Goal: Information Seeking & Learning: Learn about a topic

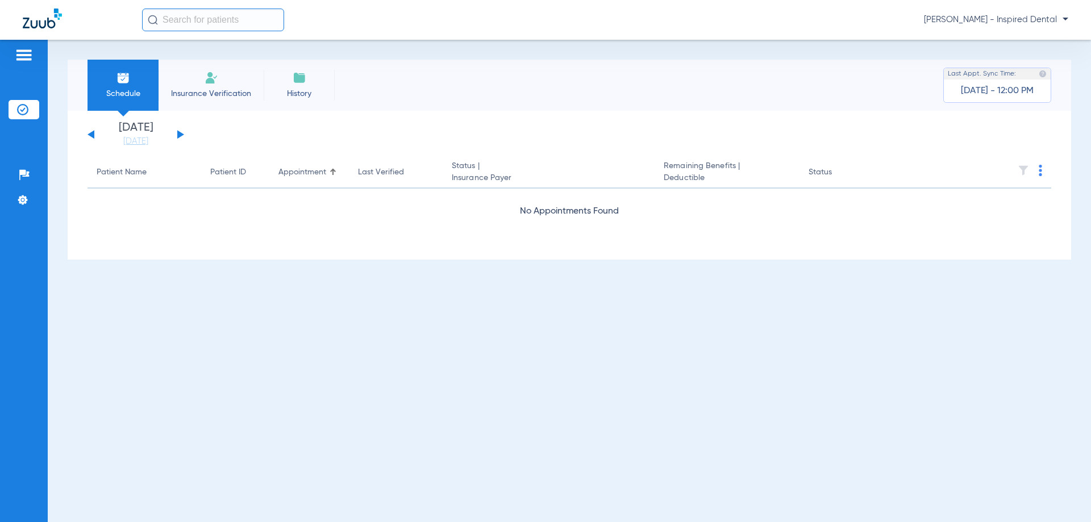
click at [176, 139] on div "[DATE] [DATE] [DATE] [DATE] [DATE] [DATE] [DATE] [DATE] [DATE] [DATE] [DATE] [D…" at bounding box center [136, 134] width 97 height 25
click at [179, 134] on button at bounding box center [180, 134] width 7 height 9
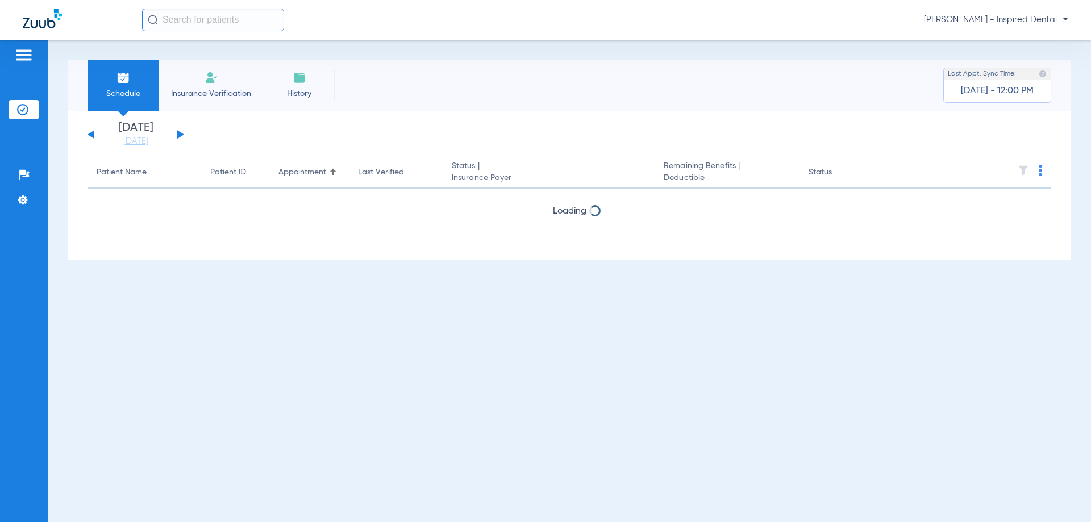
click at [179, 134] on button at bounding box center [180, 134] width 7 height 9
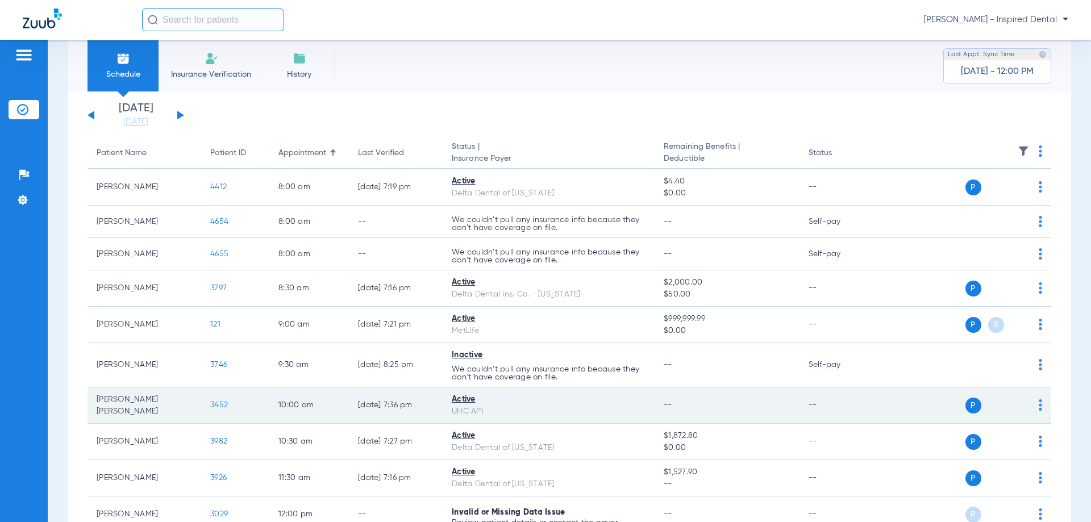
scroll to position [38, 0]
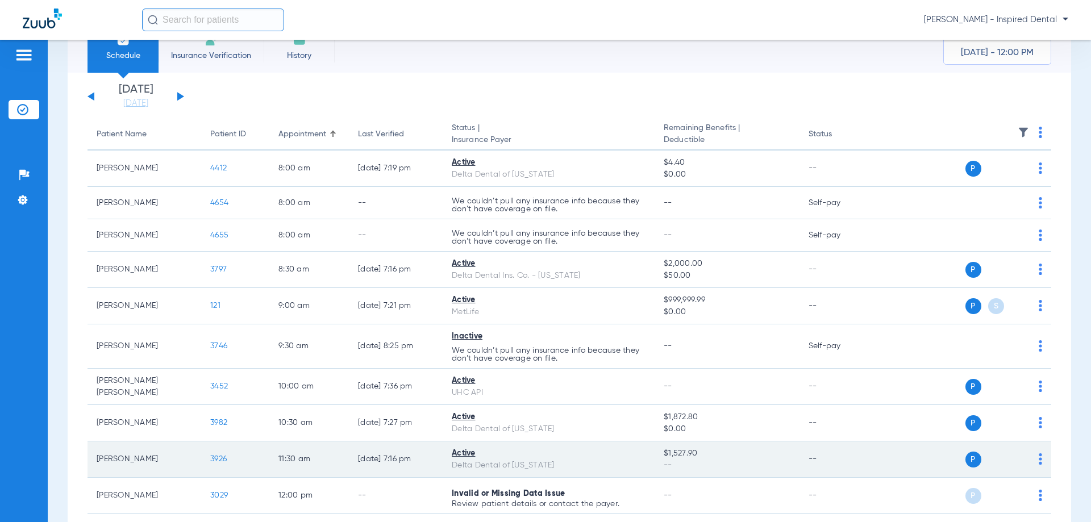
click at [213, 459] on span "3926" at bounding box center [218, 459] width 16 height 8
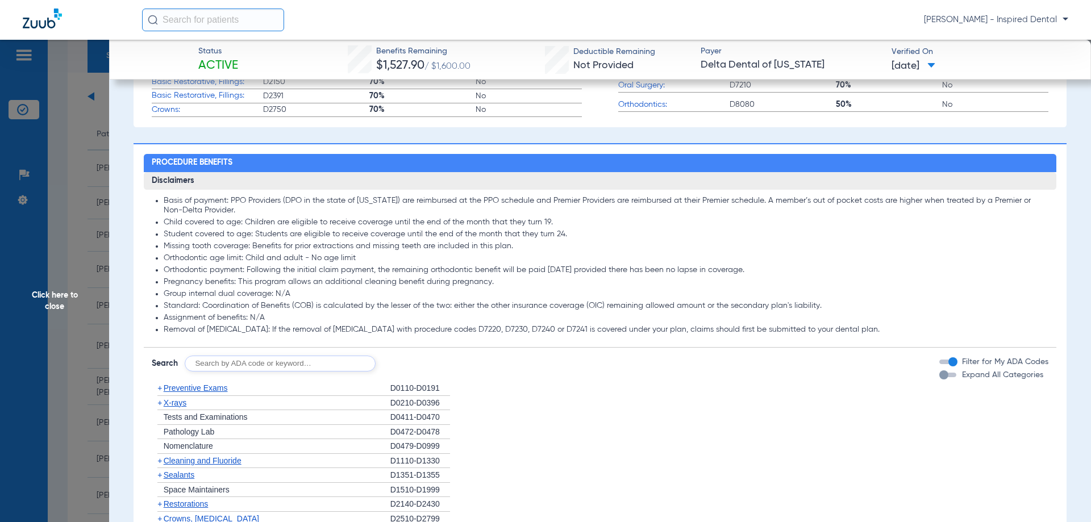
scroll to position [644, 0]
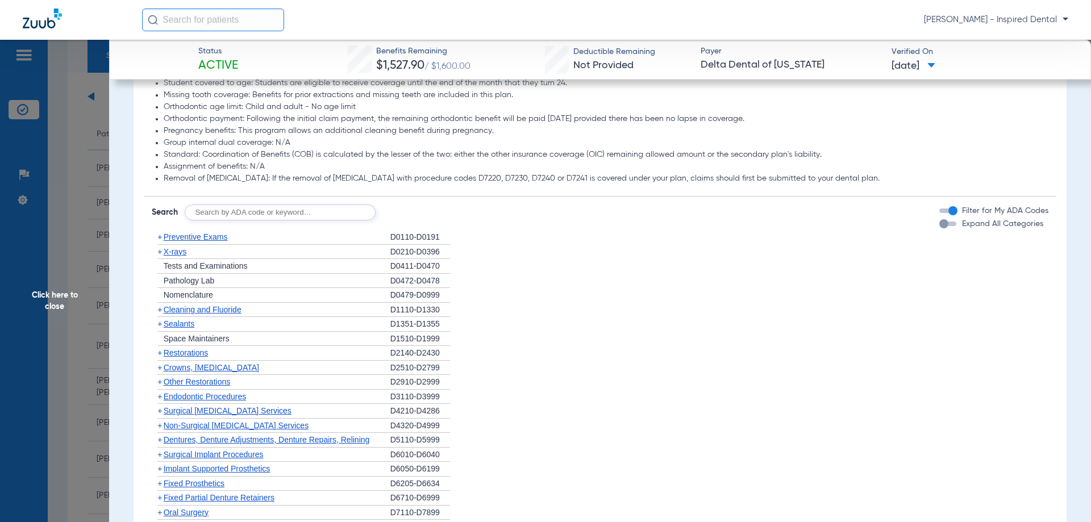
click at [204, 236] on span "Preventive Exams" at bounding box center [196, 236] width 64 height 9
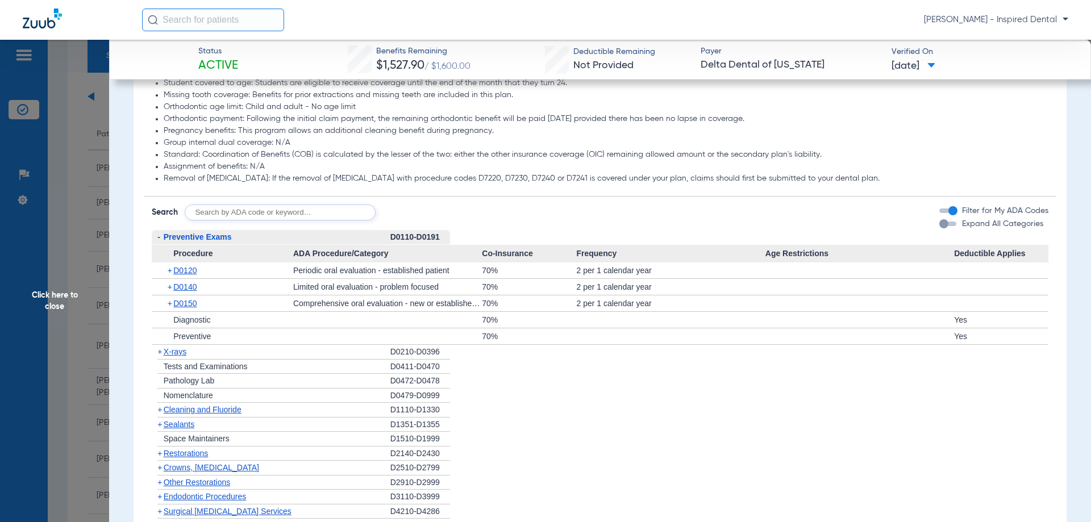
click at [188, 276] on div "+ D0120" at bounding box center [227, 271] width 134 height 16
click at [188, 272] on span "D0120" at bounding box center [184, 270] width 23 height 9
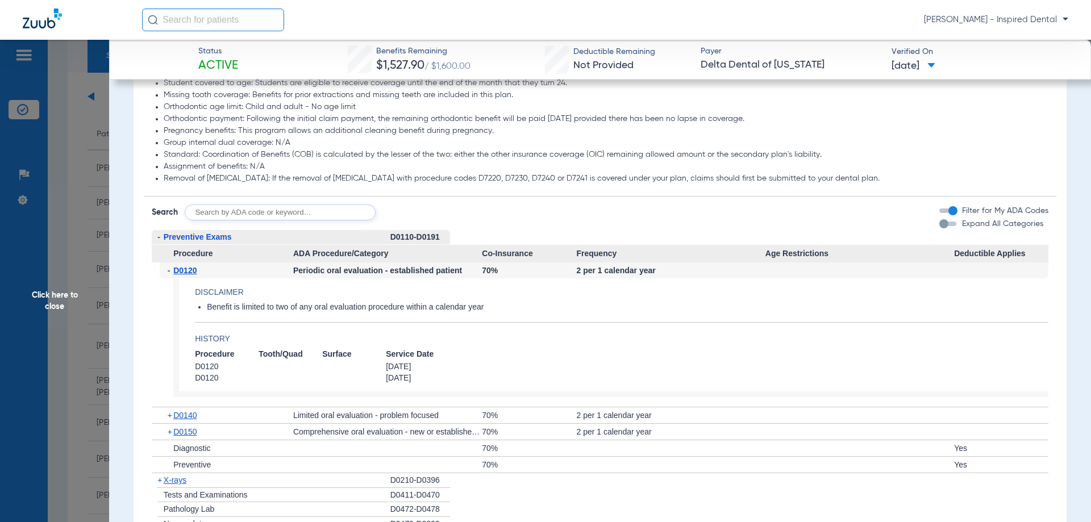
click at [234, 217] on input "text" at bounding box center [280, 213] width 191 height 16
type input "d1110"
click at [429, 213] on button "Search" at bounding box center [418, 213] width 45 height 16
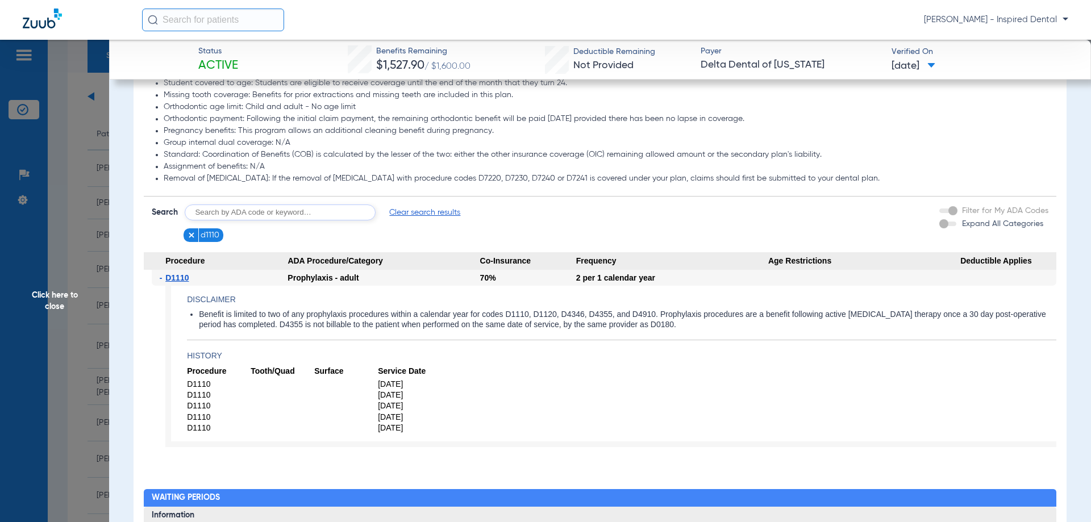
click at [236, 213] on input "text" at bounding box center [280, 213] width 191 height 16
type input "d1206"
click at [422, 221] on app-searchbar "Search d1206 Search Clear search results d1110" at bounding box center [339, 224] width 374 height 38
click at [443, 211] on form "Search d1206 Search Clear search results" at bounding box center [339, 213] width 374 height 16
click at [434, 218] on button "Search" at bounding box center [418, 213] width 45 height 16
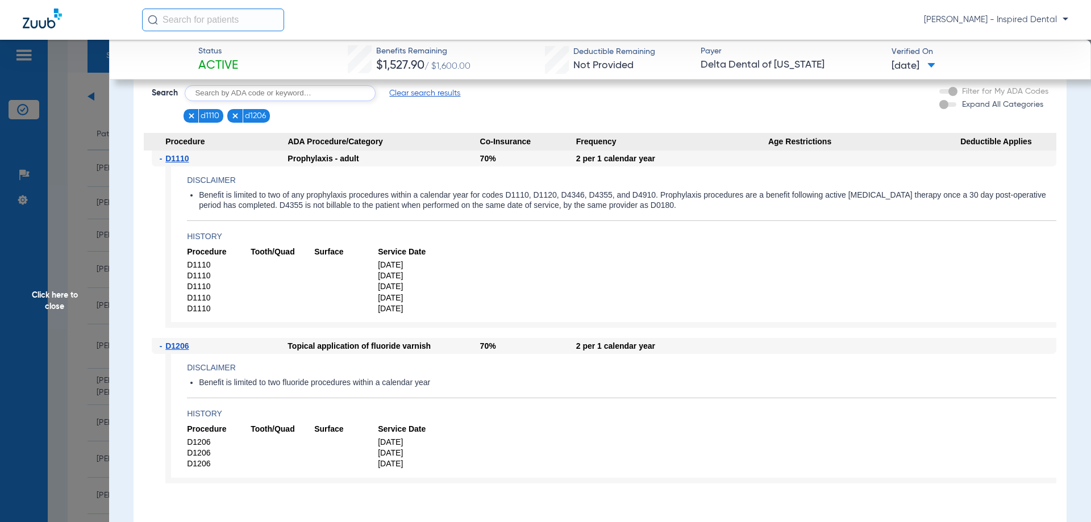
scroll to position [777, 0]
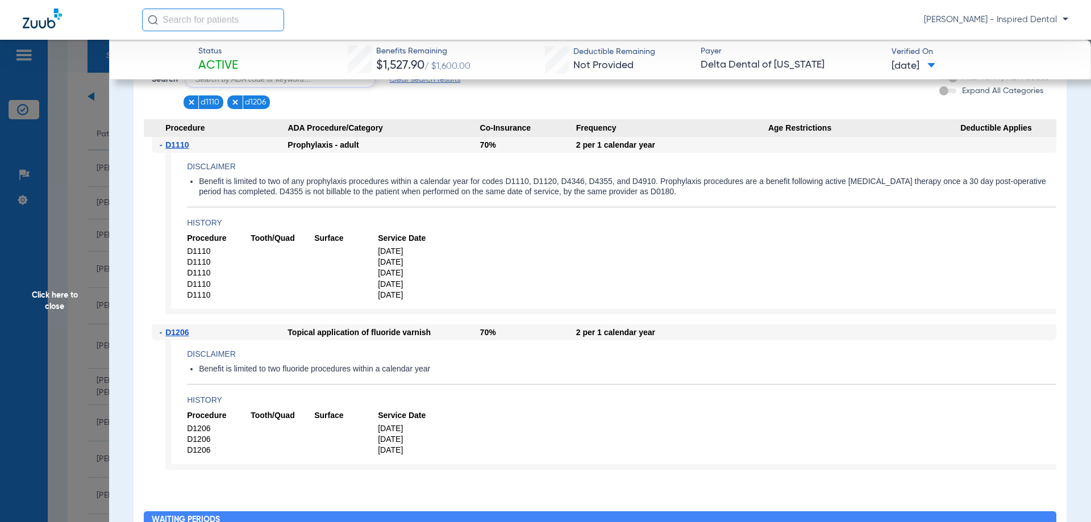
click at [53, 309] on span "Click here to close" at bounding box center [54, 301] width 109 height 522
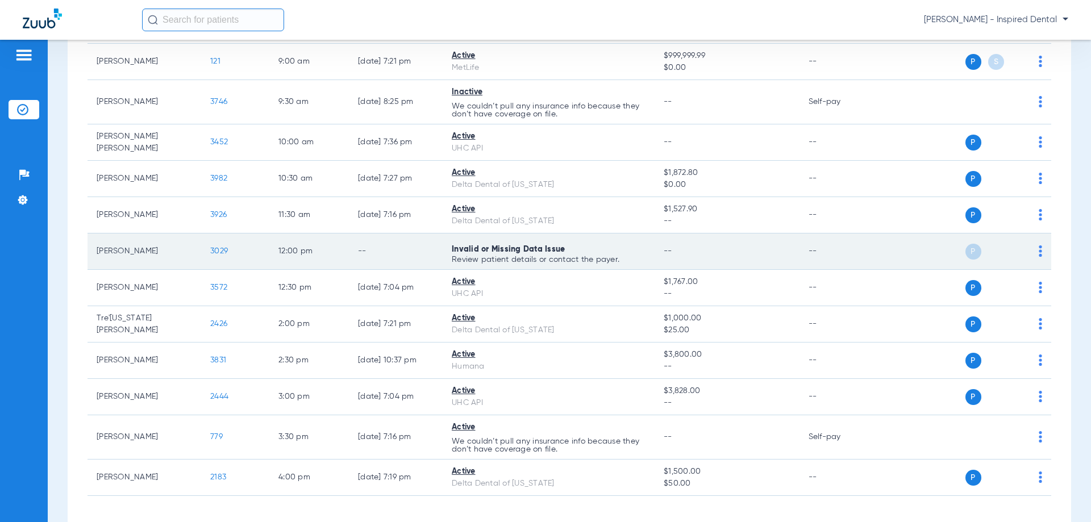
scroll to position [284, 0]
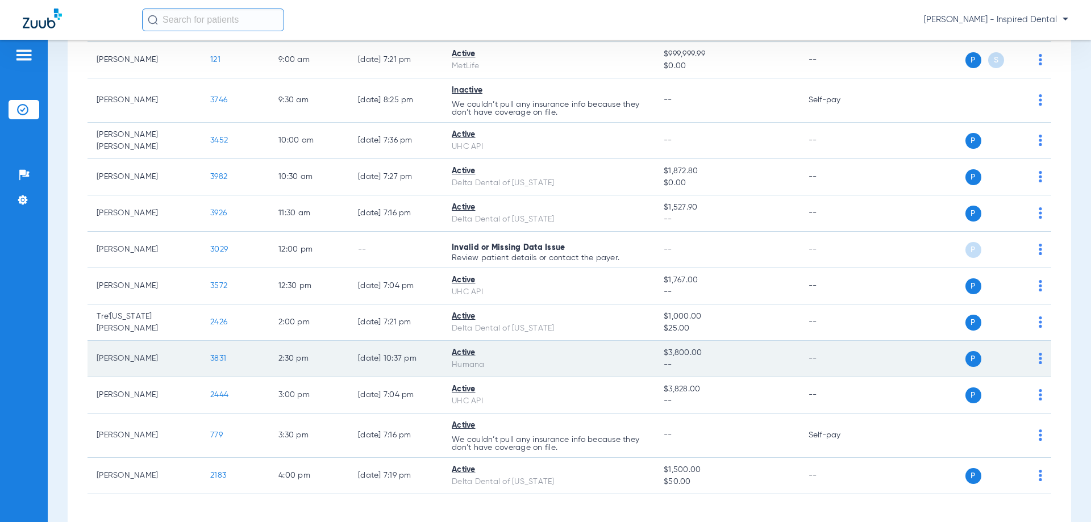
click at [218, 358] on span "3831" at bounding box center [218, 359] width 16 height 8
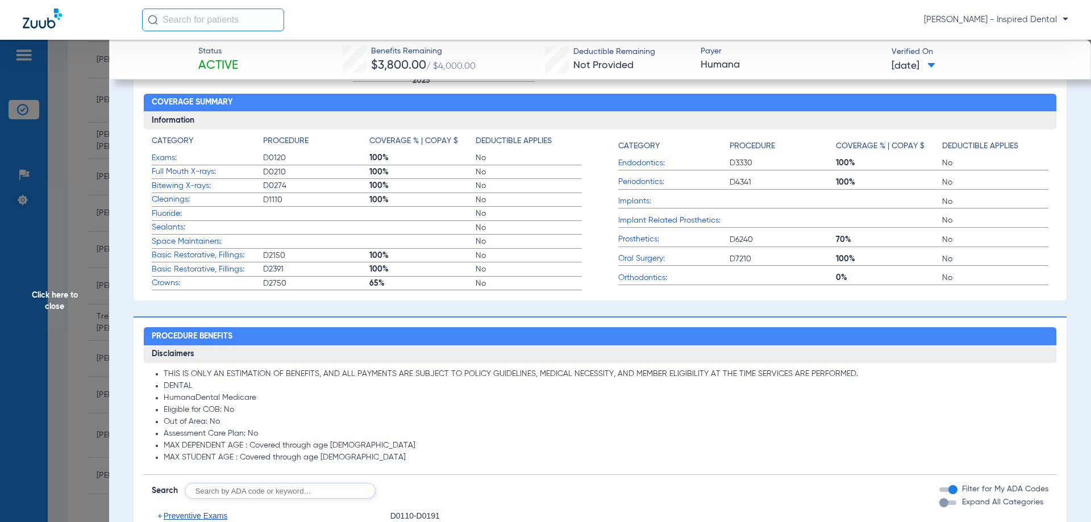
scroll to position [473, 0]
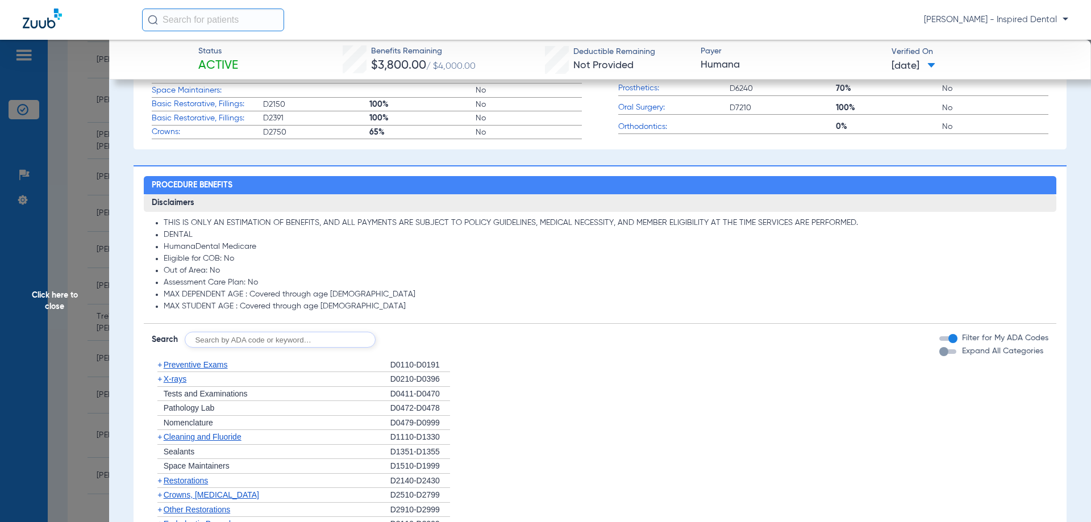
click at [201, 343] on input "text" at bounding box center [280, 340] width 191 height 16
type input "d0120"
click at [427, 342] on button "Search" at bounding box center [418, 340] width 45 height 16
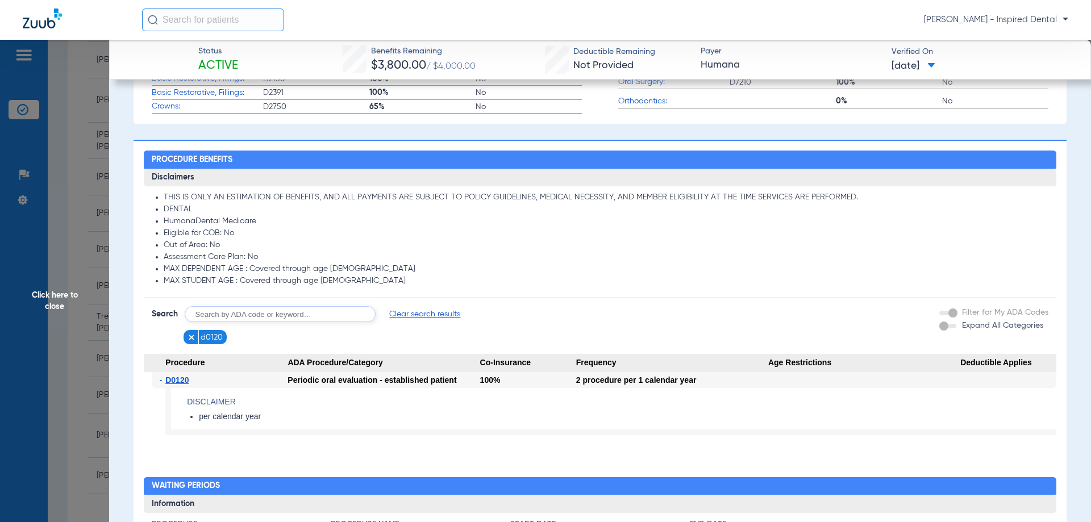
scroll to position [587, 0]
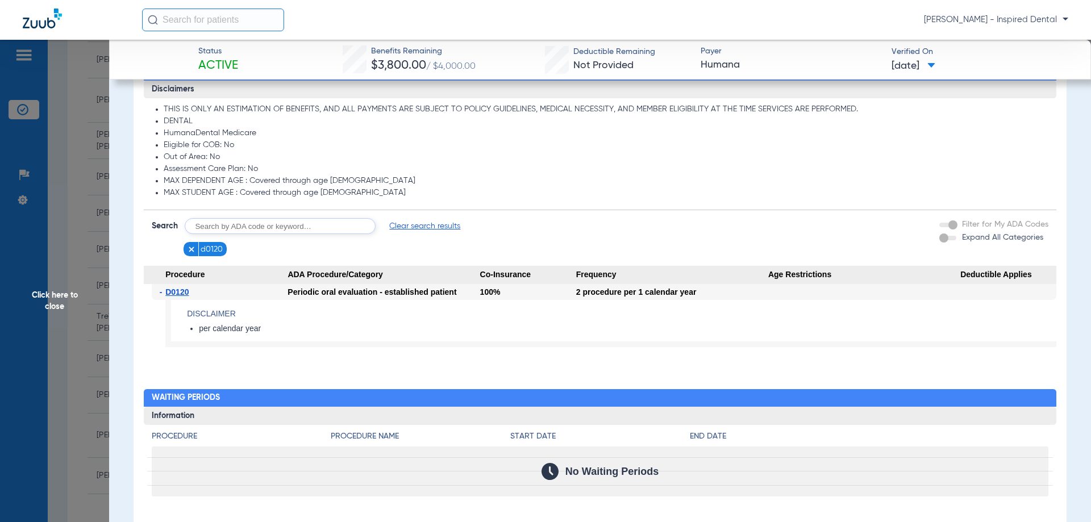
click at [209, 221] on input "text" at bounding box center [280, 226] width 191 height 16
type input "d4910"
click at [414, 219] on form "Search d4910 Search Clear search results d0120 Filter for My ADA Codes Expand A…" at bounding box center [600, 233] width 913 height 46
click at [413, 242] on app-searchbar "Search d4910 Search Clear search results d0120" at bounding box center [339, 237] width 374 height 38
click at [416, 236] on app-searchbar "Search d4910 Search Clear search results d0120" at bounding box center [339, 237] width 374 height 38
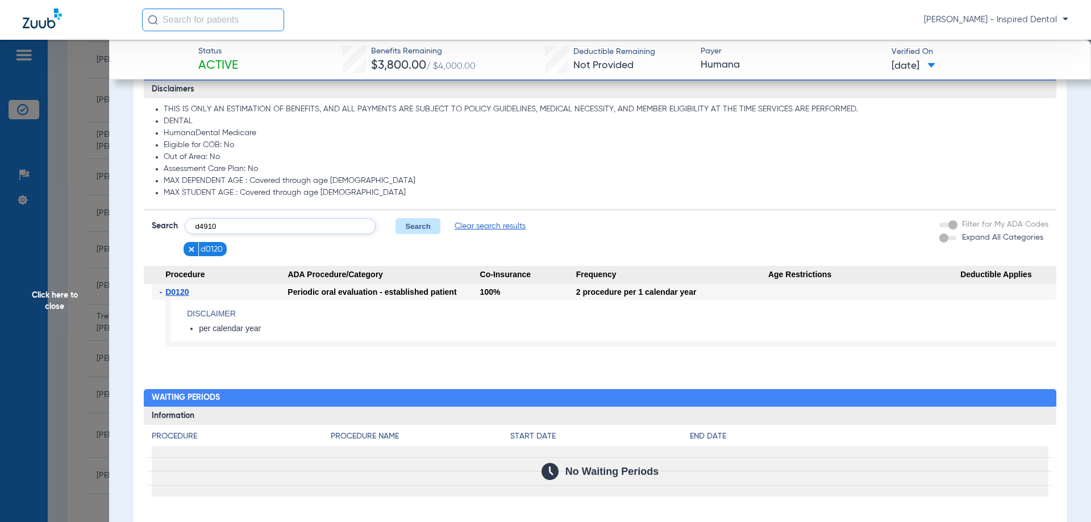
click at [416, 234] on button "Search" at bounding box center [418, 226] width 45 height 16
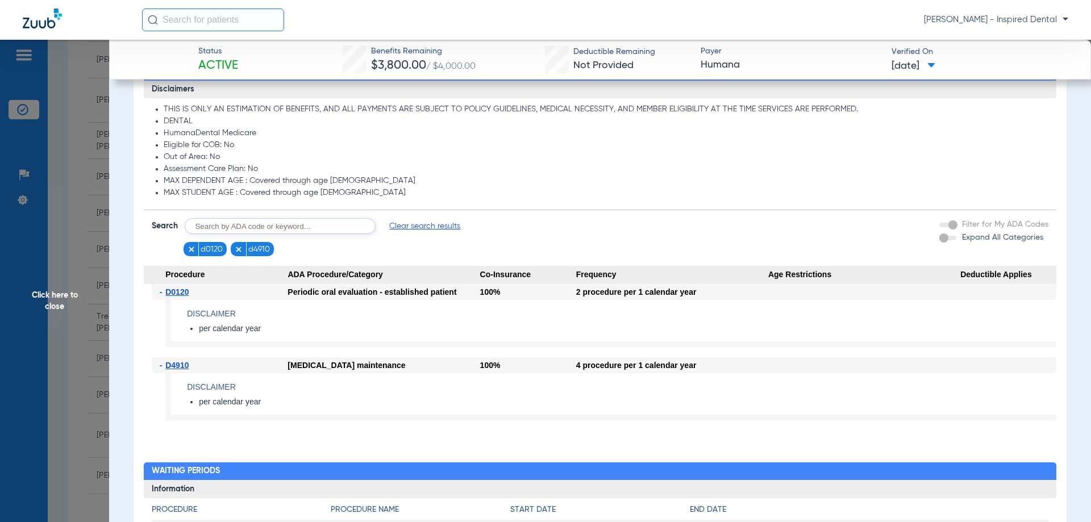
drag, startPoint x: 41, startPoint y: 310, endPoint x: 47, endPoint y: 309, distance: 6.5
click at [41, 310] on span "Click here to close" at bounding box center [54, 301] width 109 height 522
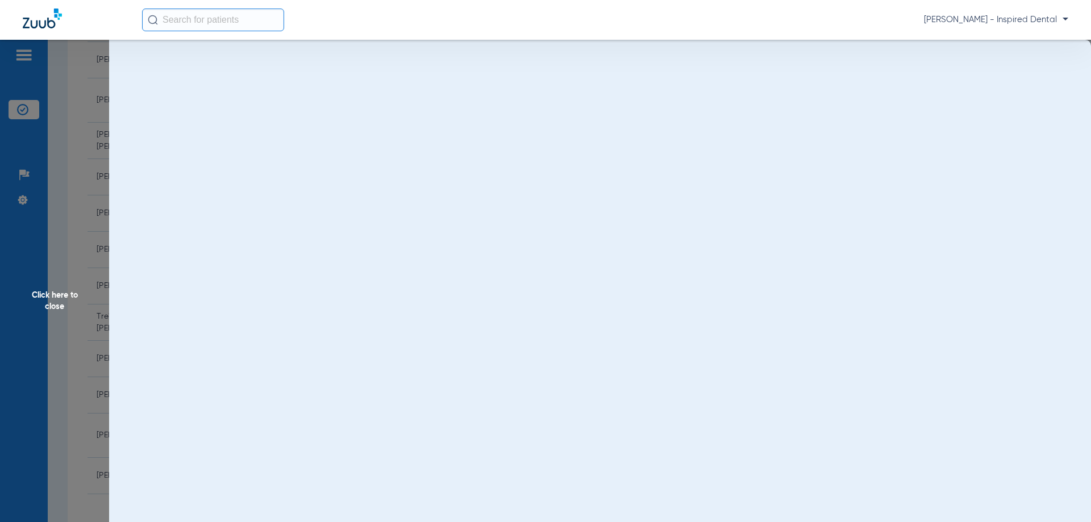
click at [47, 309] on span "Click here to close" at bounding box center [54, 301] width 109 height 522
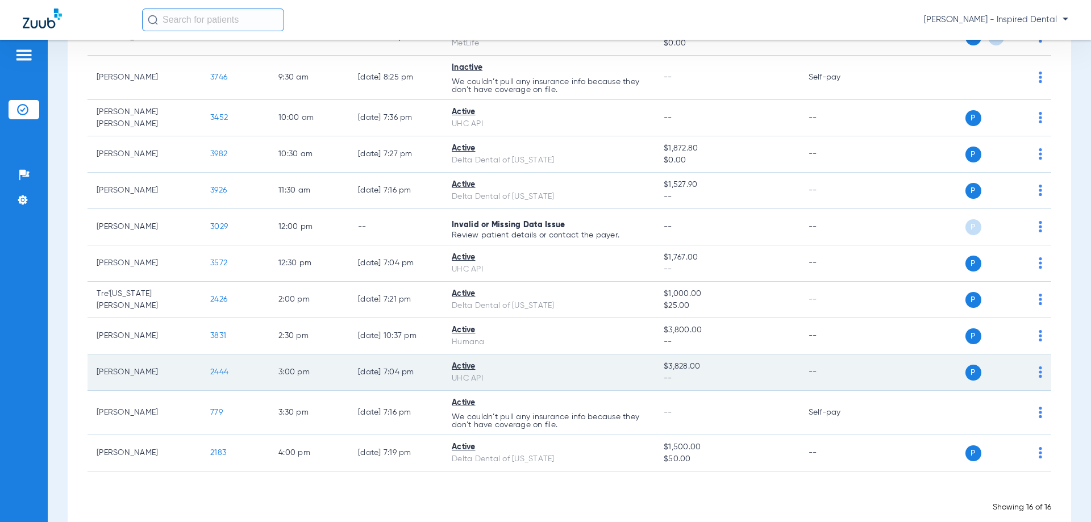
scroll to position [329, 0]
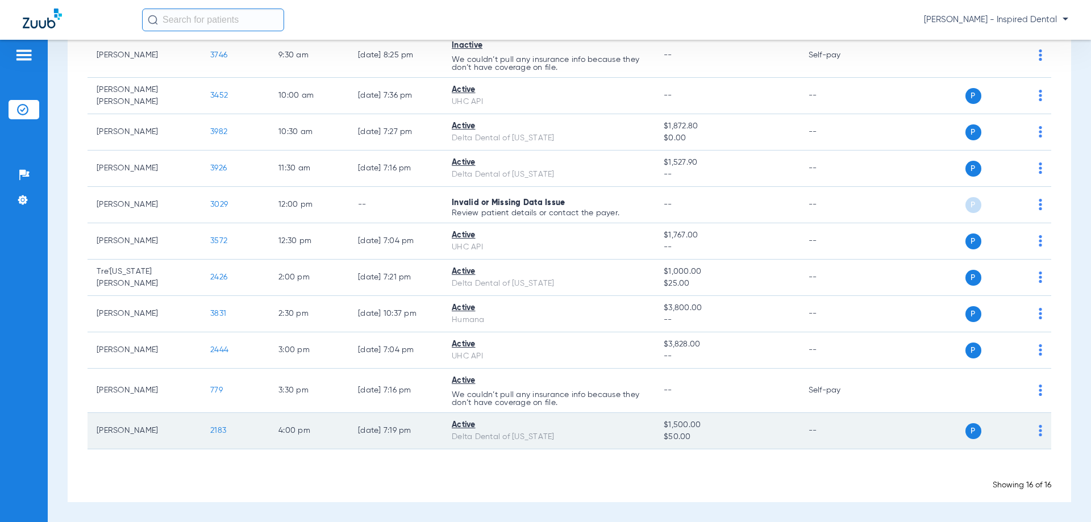
click at [215, 426] on td "2183" at bounding box center [235, 431] width 68 height 36
click at [222, 431] on span "2183" at bounding box center [218, 431] width 16 height 8
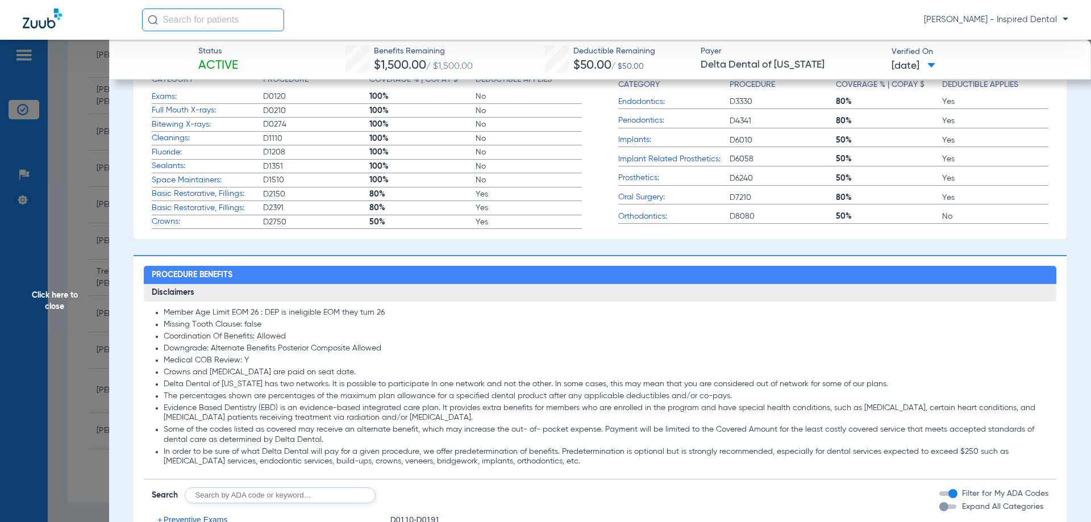
scroll to position [550, 0]
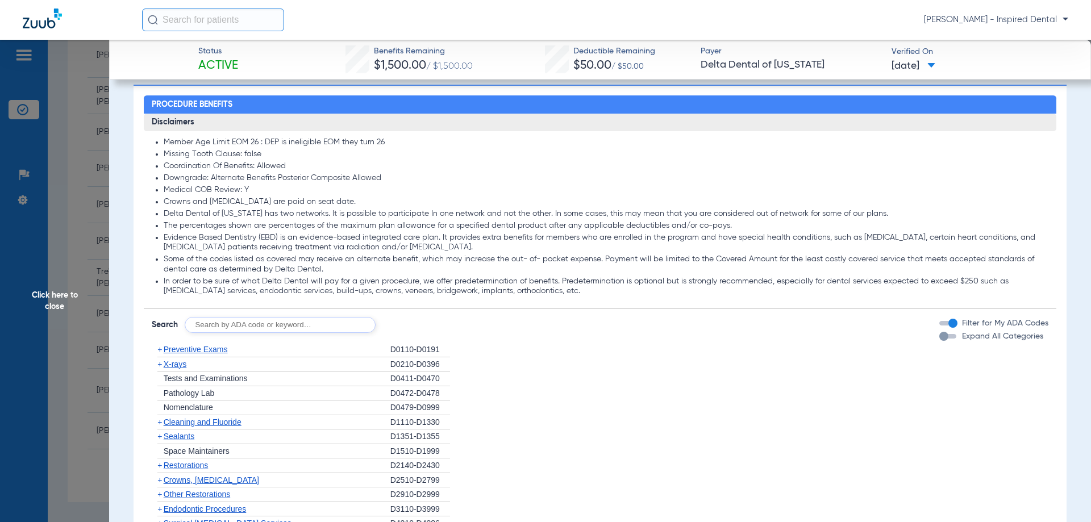
click at [280, 319] on input "text" at bounding box center [280, 325] width 191 height 16
type input "s"
type input "d0210"
click at [438, 331] on button "Search" at bounding box center [418, 325] width 45 height 16
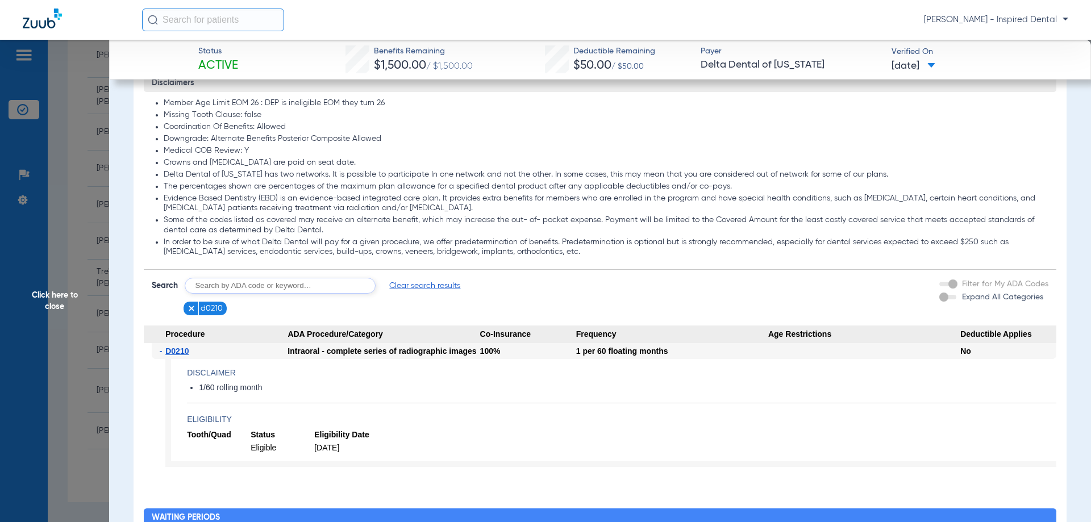
scroll to position [701, 0]
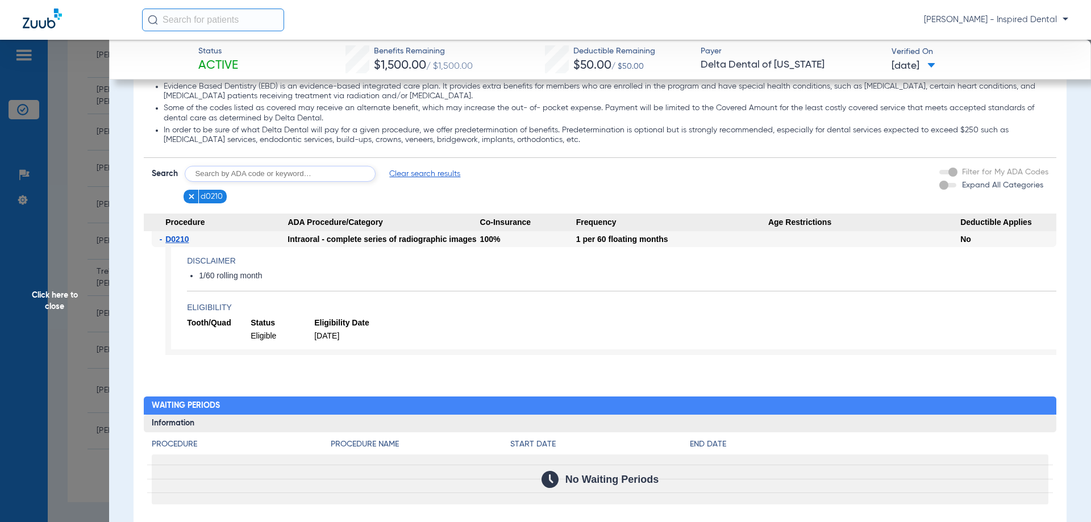
click at [288, 173] on input "text" at bounding box center [280, 174] width 191 height 16
type input "d0120"
click at [411, 171] on button "Search" at bounding box center [418, 174] width 45 height 16
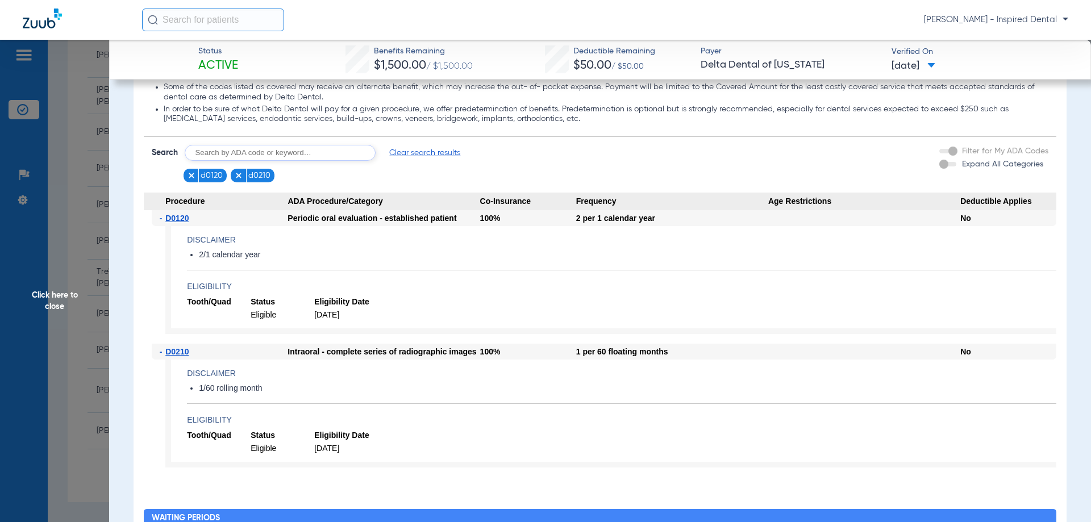
scroll to position [720, 0]
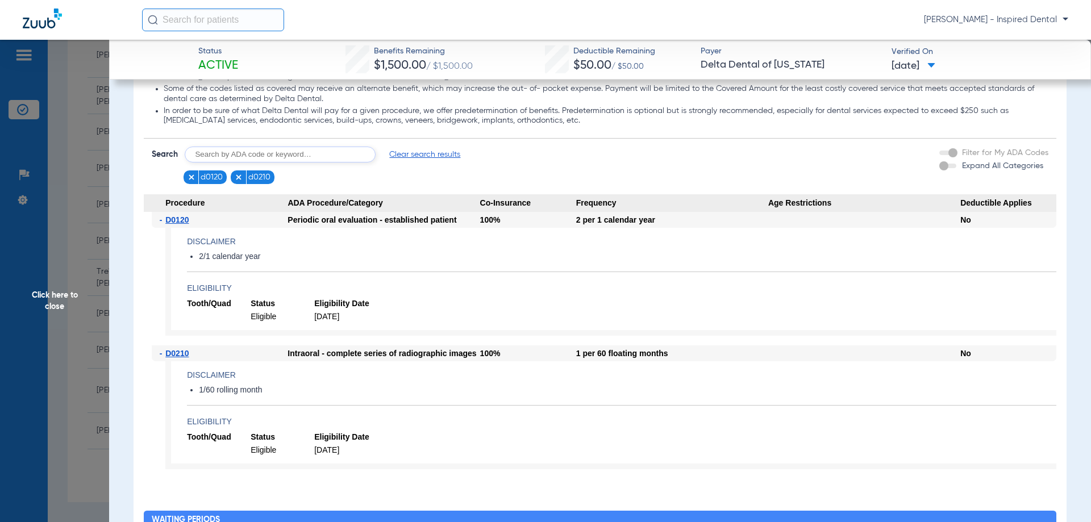
click at [260, 151] on input "text" at bounding box center [280, 155] width 191 height 16
type input "d0367"
click at [416, 145] on form "Search d0367 Search Clear search results d0120 d0210 Filter for My ADA Codes Ex…" at bounding box center [600, 162] width 913 height 46
click at [416, 149] on button "Search" at bounding box center [418, 155] width 45 height 16
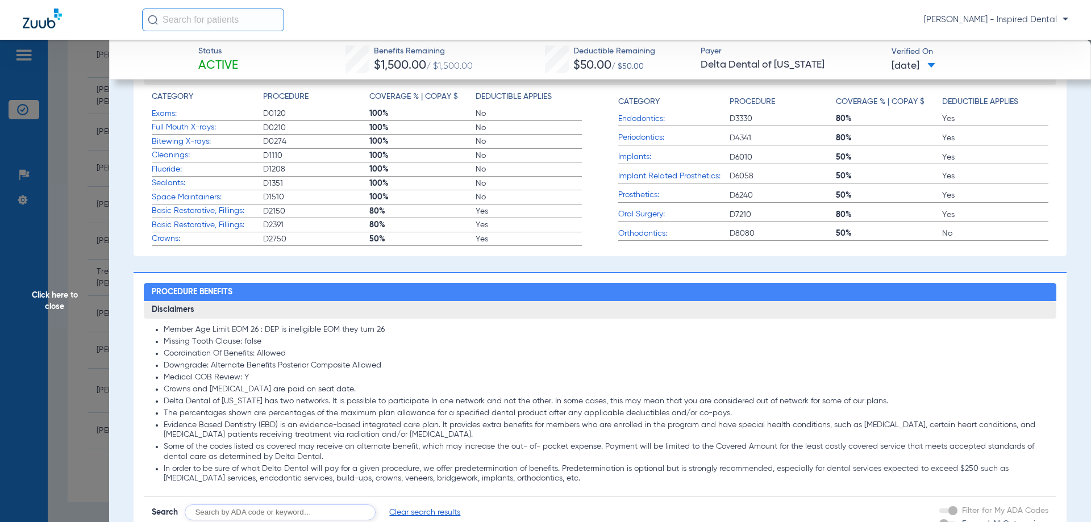
scroll to position [341, 0]
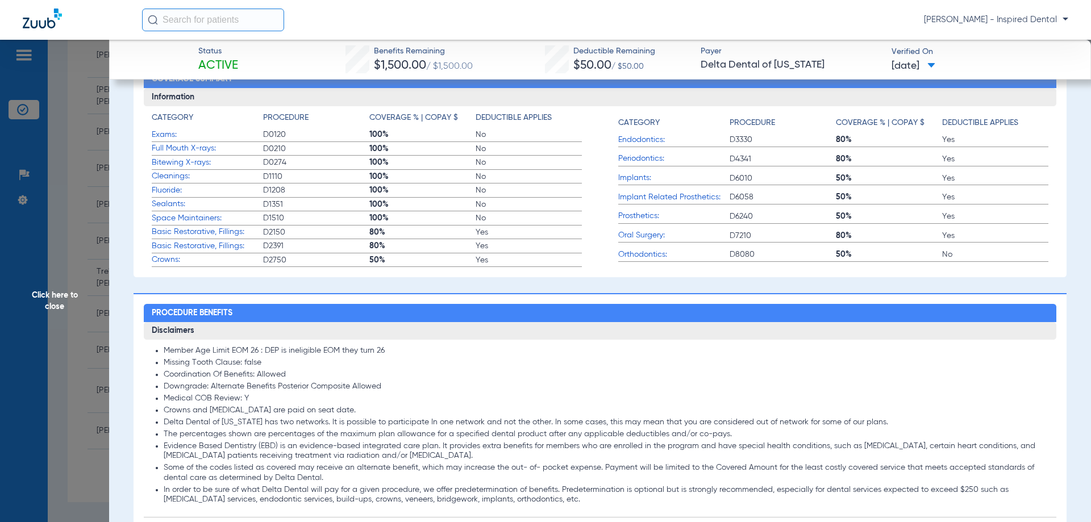
drag, startPoint x: 59, startPoint y: 315, endPoint x: 57, endPoint y: 302, distance: 13.7
click at [59, 315] on span "Click here to close" at bounding box center [54, 301] width 109 height 522
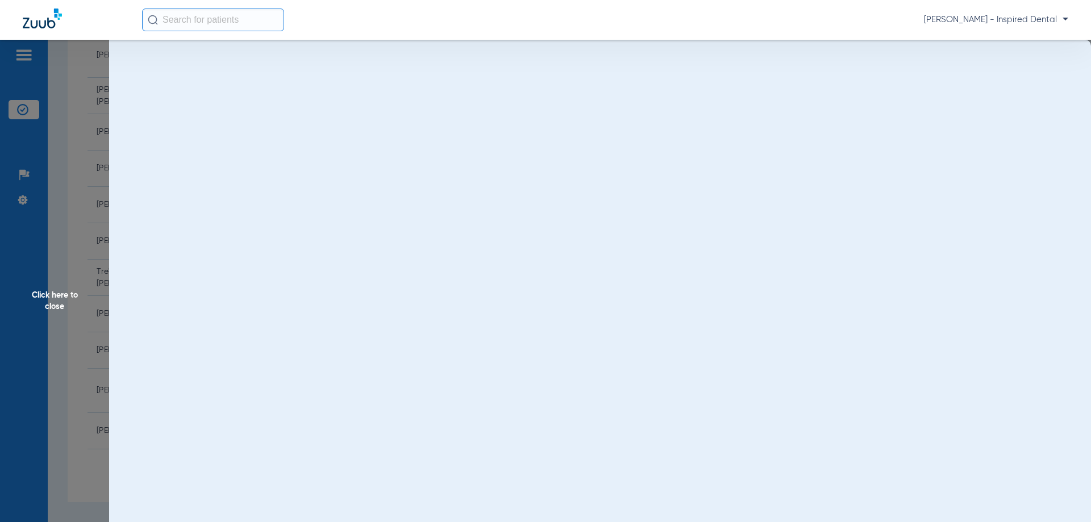
scroll to position [0, 0]
click at [57, 302] on span "Click here to close" at bounding box center [54, 301] width 109 height 522
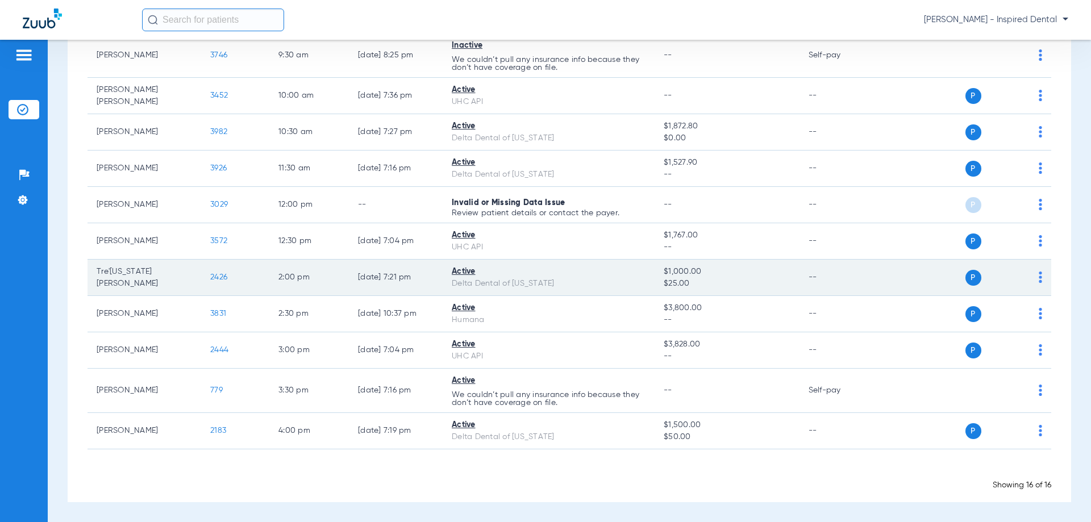
click at [212, 273] on span "2426" at bounding box center [218, 277] width 17 height 8
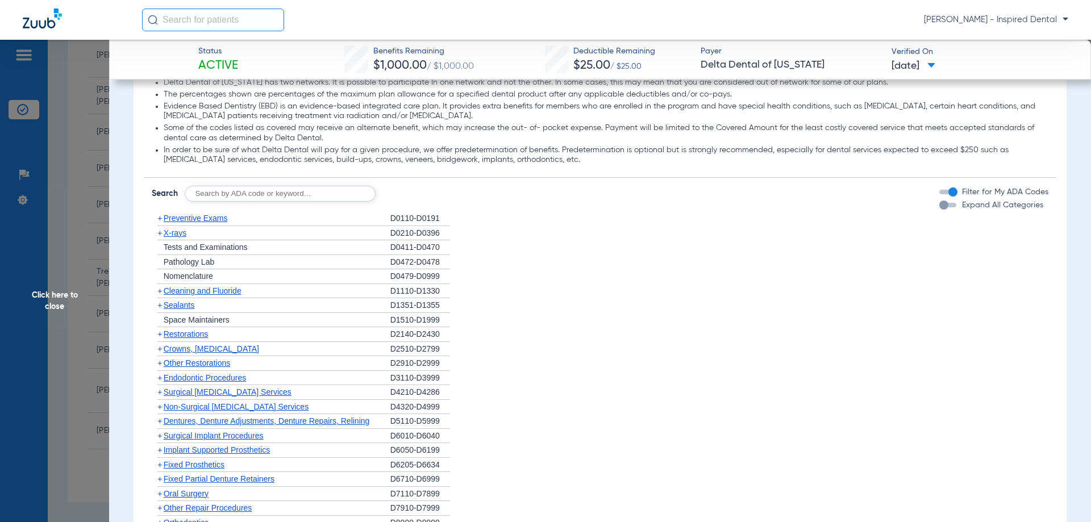
scroll to position [682, 0]
click at [240, 193] on input "text" at bounding box center [280, 193] width 191 height 16
type input "d0120"
click at [421, 193] on button "Search" at bounding box center [418, 193] width 45 height 16
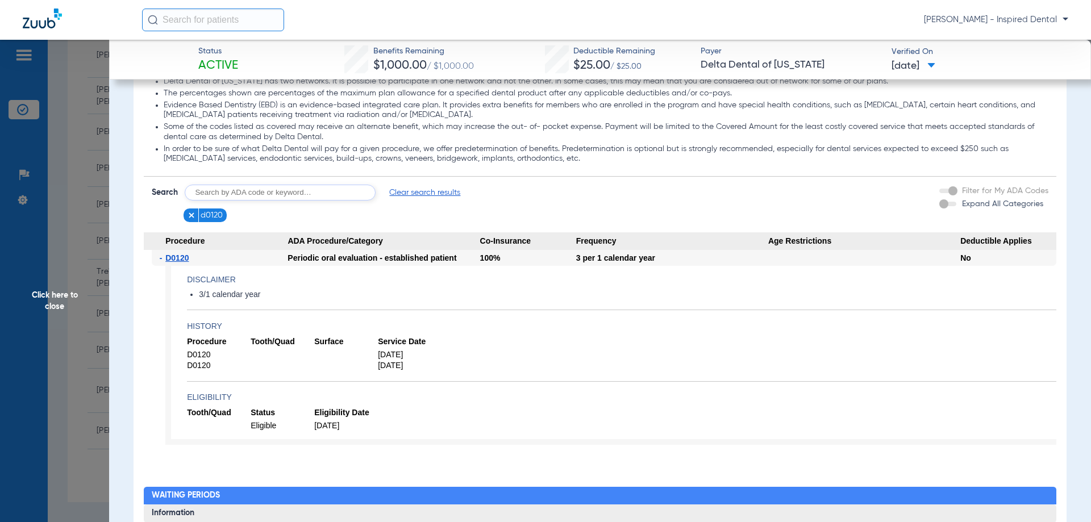
click at [265, 193] on input "text" at bounding box center [280, 193] width 191 height 16
click at [232, 188] on input "text" at bounding box center [280, 193] width 191 height 16
type input "d0210"
click at [430, 190] on button "Search" at bounding box center [418, 193] width 45 height 16
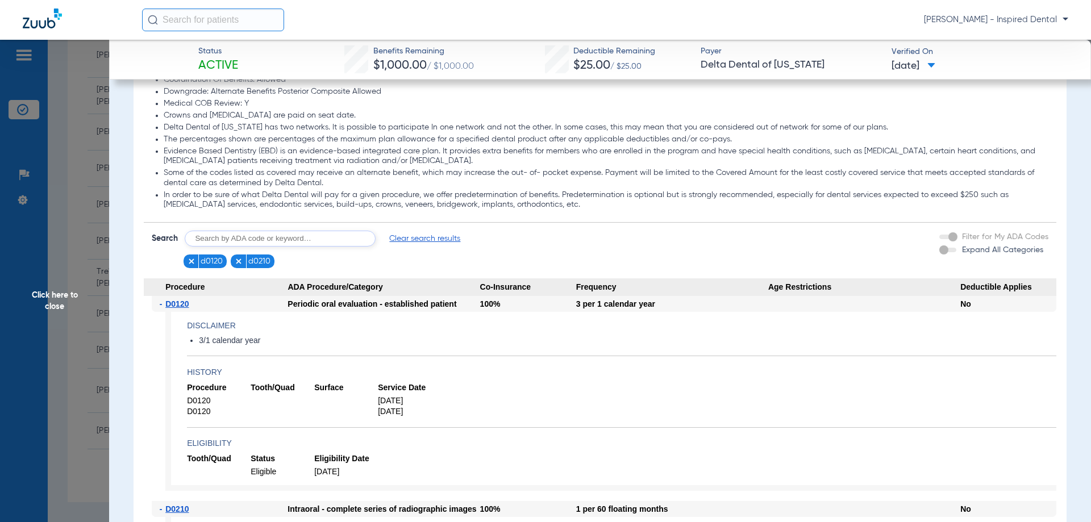
scroll to position [587, 0]
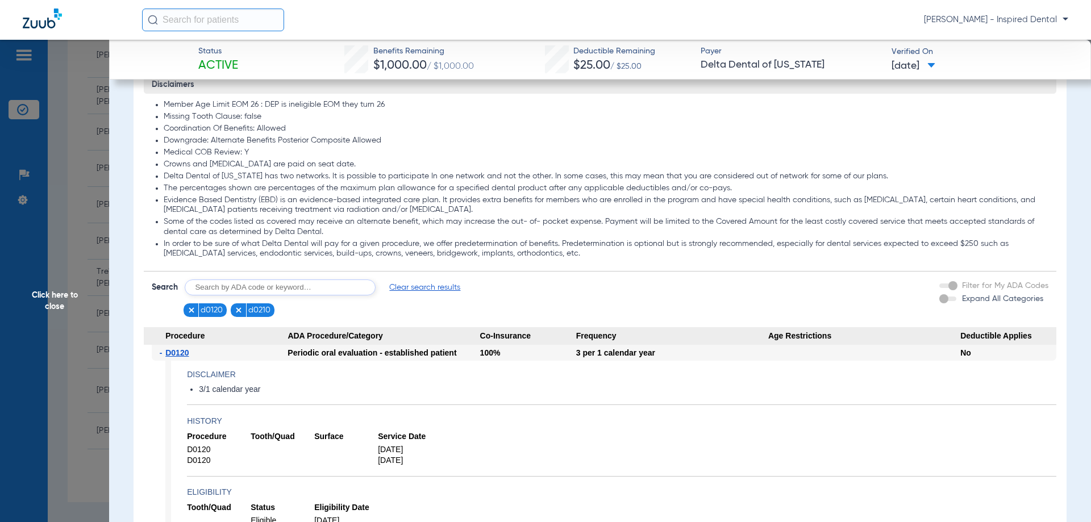
click at [248, 289] on input "text" at bounding box center [280, 288] width 191 height 16
type input "d0367"
click at [406, 292] on button "Search" at bounding box center [418, 288] width 45 height 16
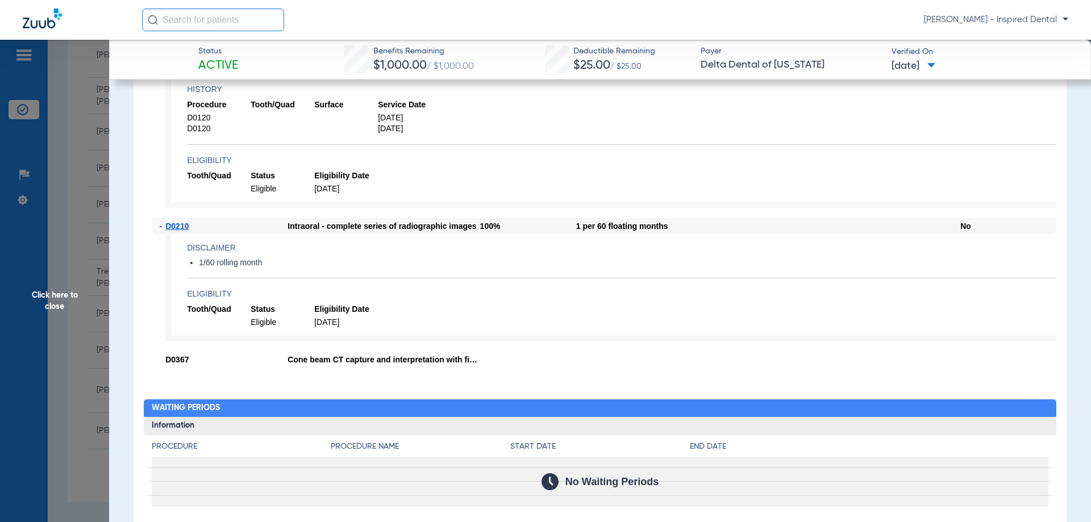
scroll to position [928, 0]
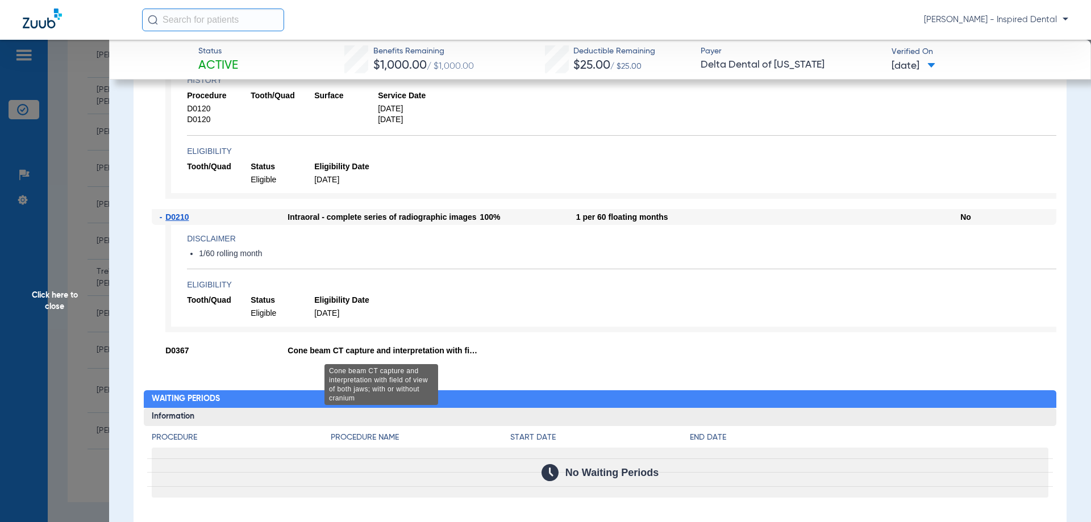
click at [419, 352] on div "Cone beam CT capture and interpretation with field of view of both jaws; with o…" at bounding box center [384, 351] width 192 height 16
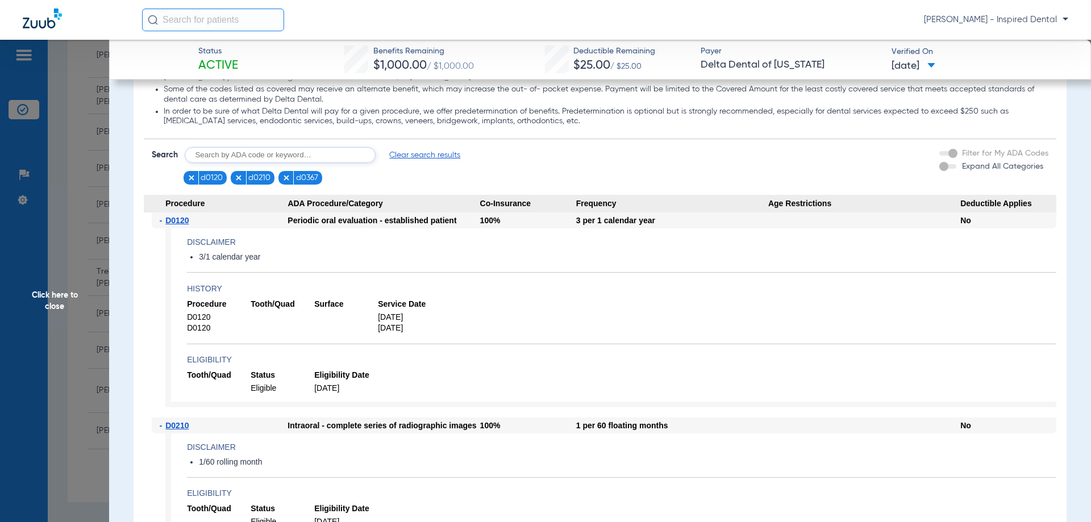
scroll to position [682, 0]
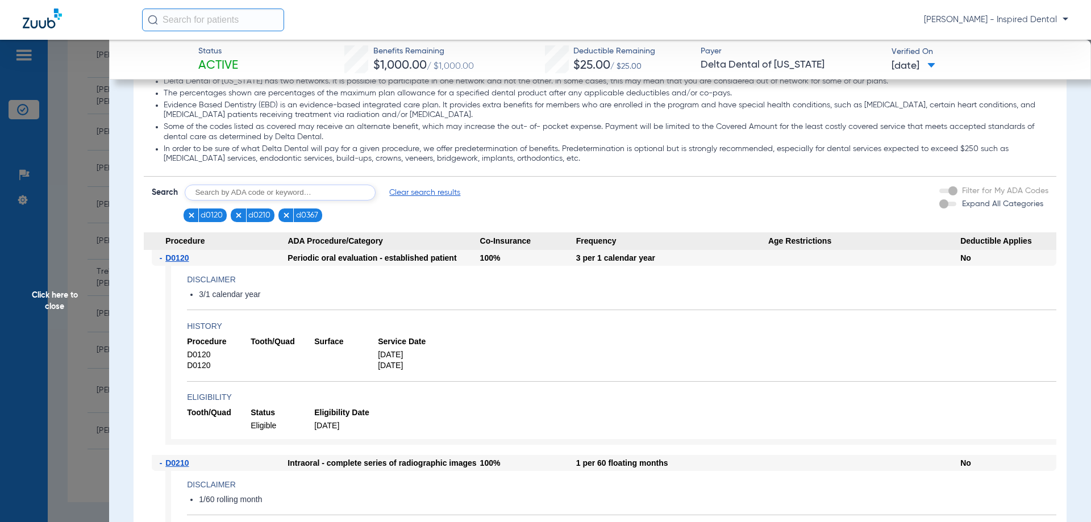
click at [313, 201] on input "text" at bounding box center [280, 193] width 191 height 16
type input "d1110"
click at [401, 199] on button "Search" at bounding box center [418, 193] width 45 height 16
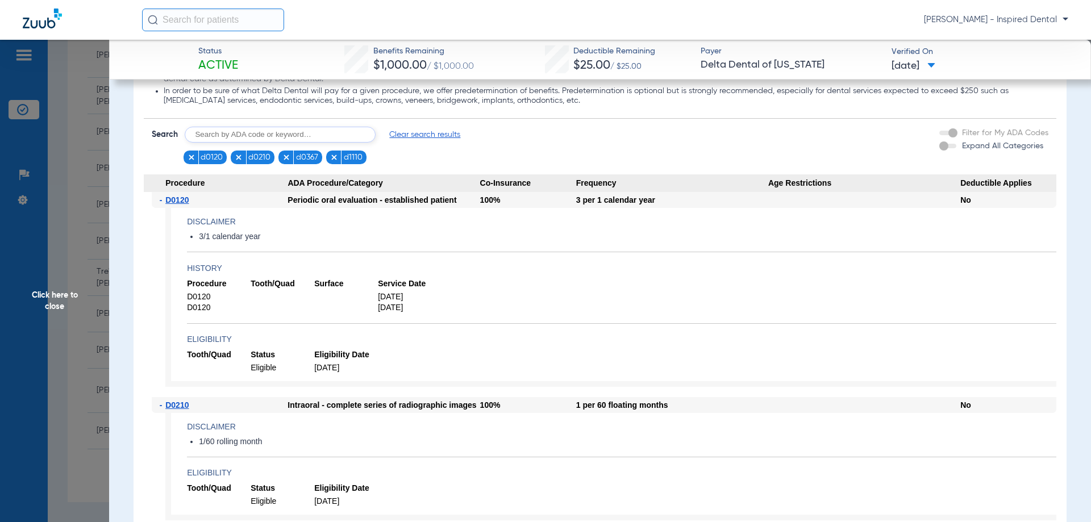
scroll to position [739, 0]
click at [208, 139] on input "text" at bounding box center [280, 136] width 191 height 16
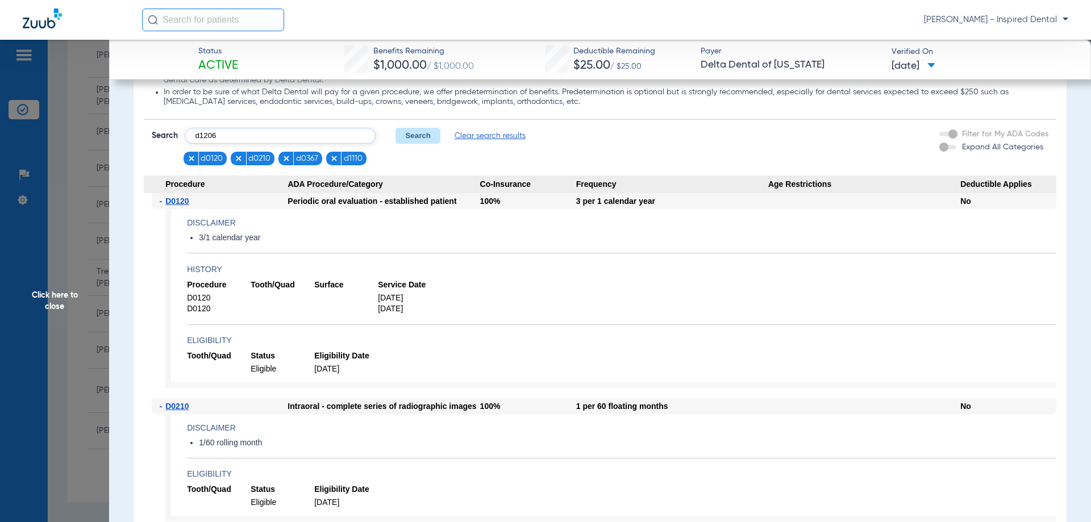
type input "d1206"
click at [419, 130] on button "Search" at bounding box center [418, 136] width 45 height 16
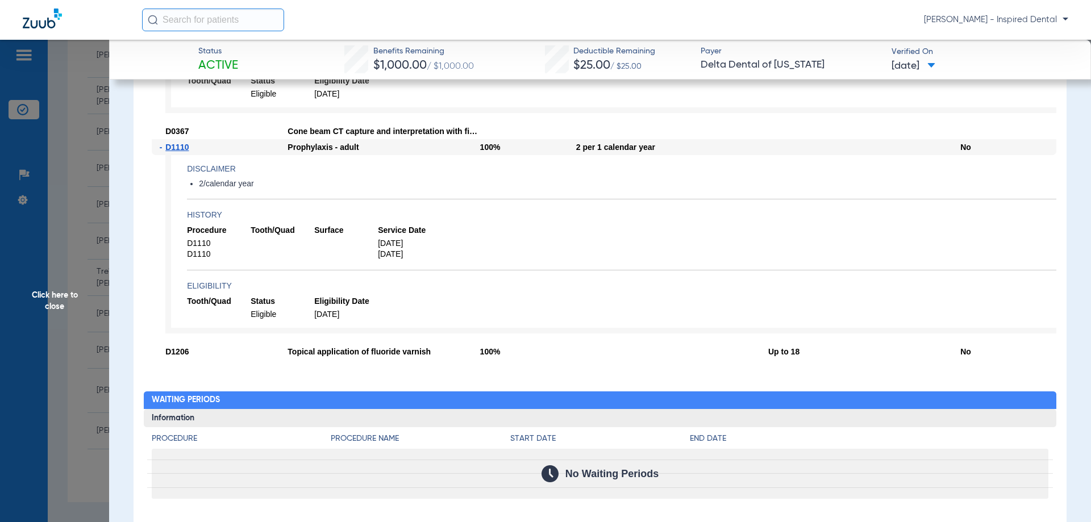
scroll to position [1155, 0]
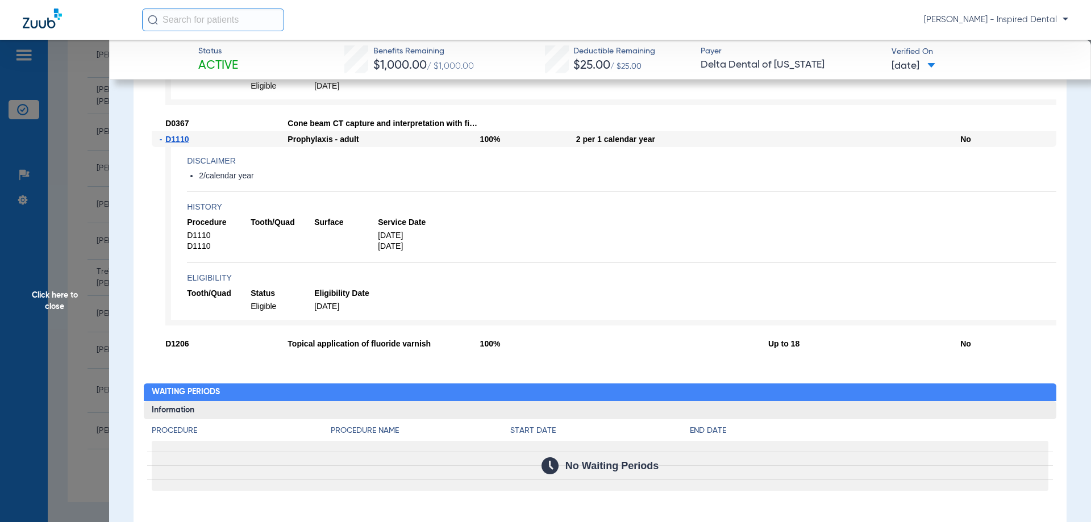
click at [53, 296] on span "Click here to close" at bounding box center [54, 301] width 109 height 522
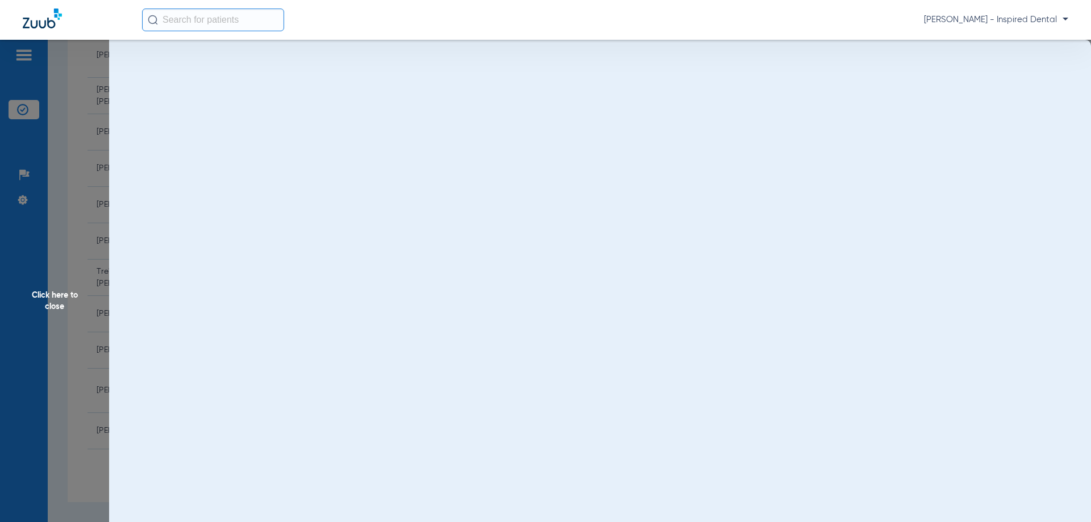
scroll to position [0, 0]
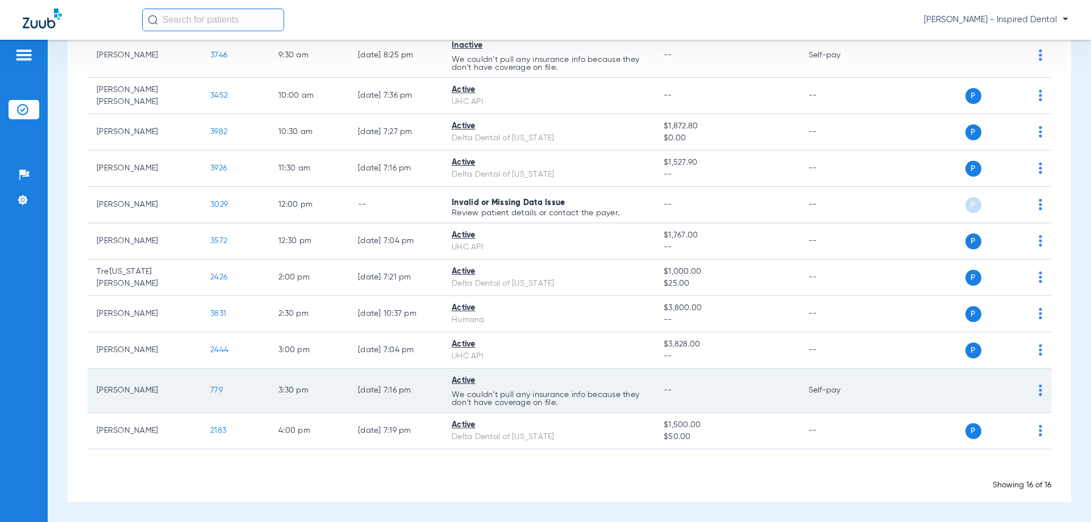
click at [220, 393] on span "779" at bounding box center [216, 390] width 13 height 8
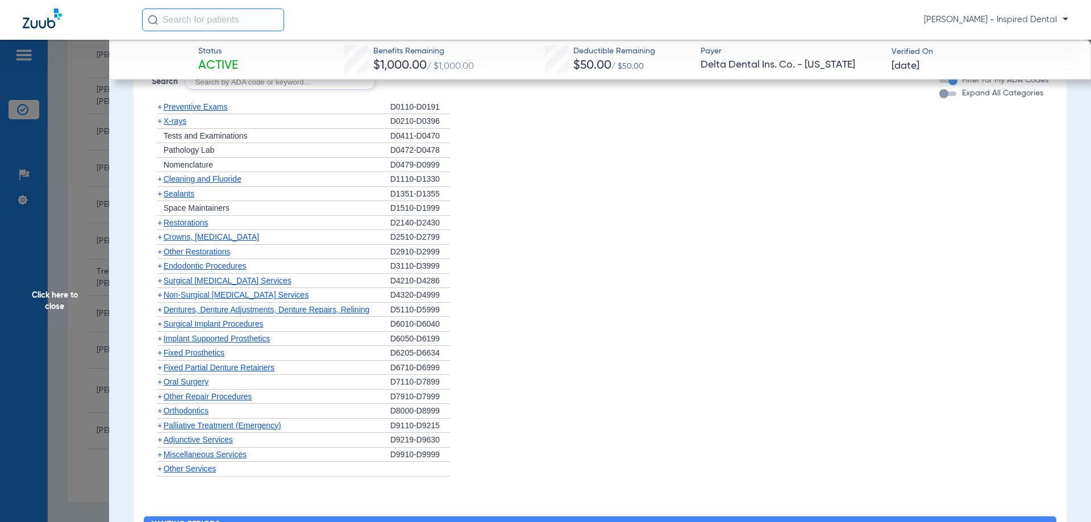
scroll to position [947, 0]
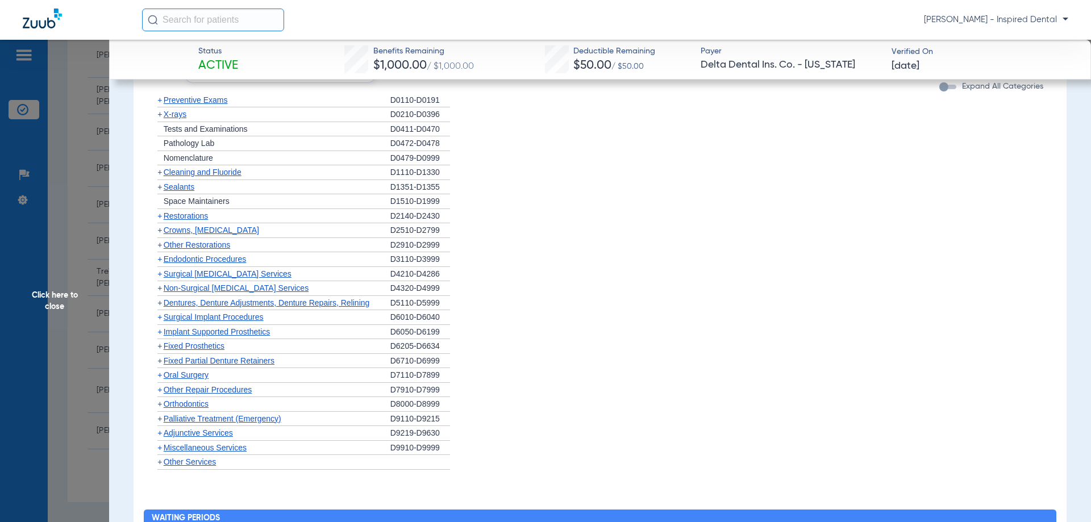
click at [64, 302] on span "Click here to close" at bounding box center [54, 301] width 109 height 522
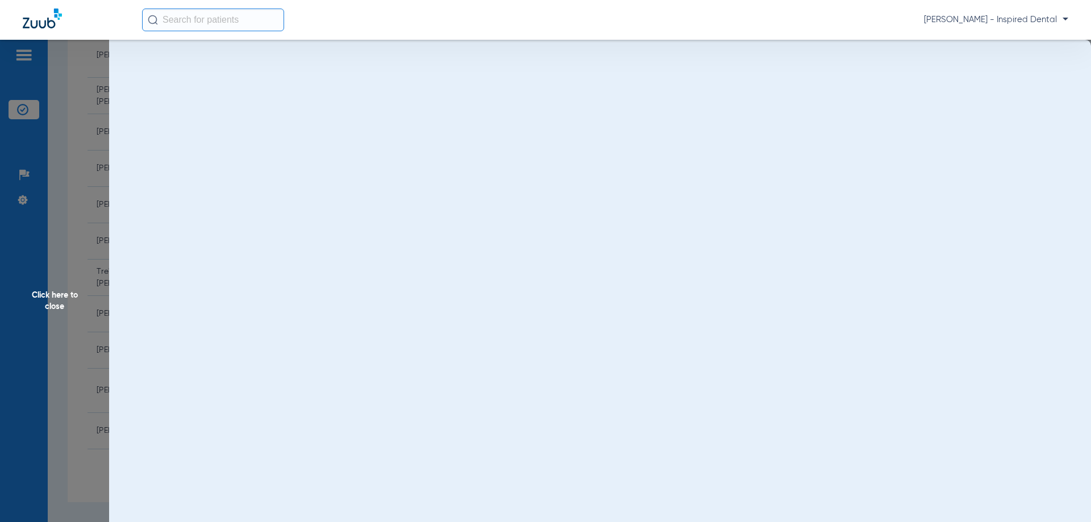
scroll to position [0, 0]
click at [63, 303] on span "Click here to close" at bounding box center [54, 301] width 109 height 522
